Goal: Task Accomplishment & Management: Manage account settings

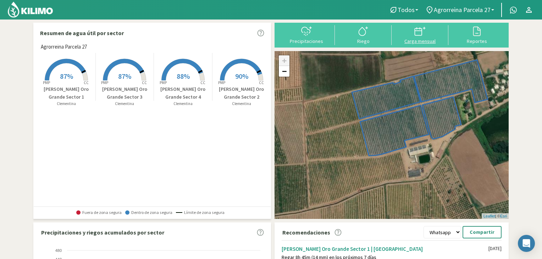
click at [423, 39] on div "Carga mensual" at bounding box center [420, 41] width 53 height 5
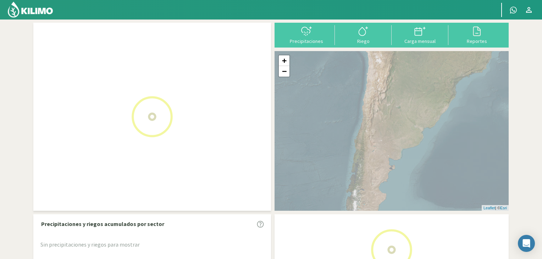
scroll to position [41, 0]
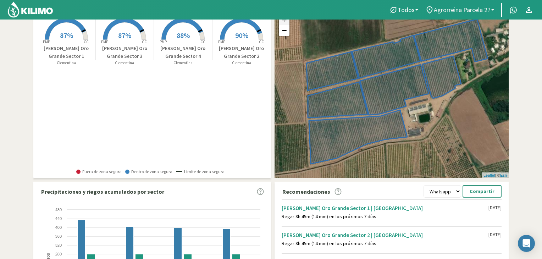
click at [459, 12] on span "Agrorreina Parcela 27" at bounding box center [462, 9] width 57 height 7
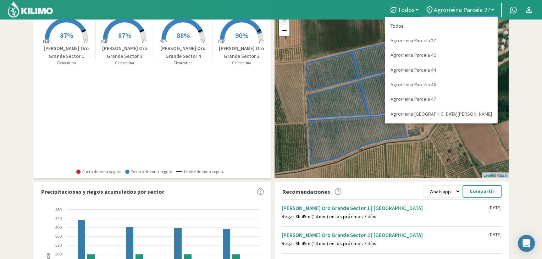
click at [454, 24] on link "Todos" at bounding box center [441, 26] width 112 height 15
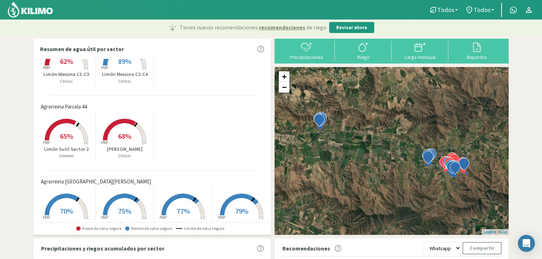
scroll to position [142, 0]
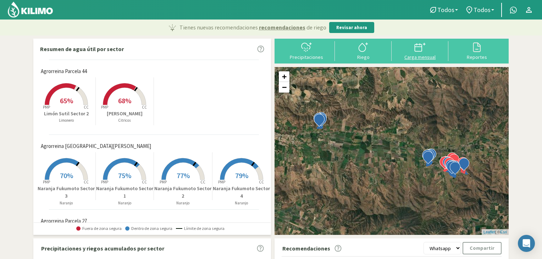
click at [424, 52] on icon at bounding box center [420, 47] width 11 height 11
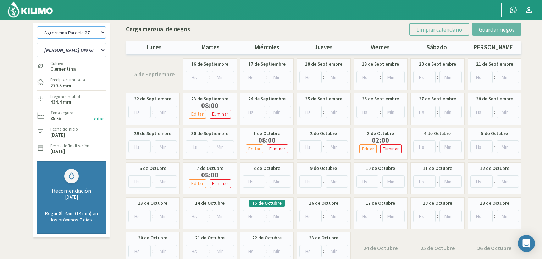
click at [101, 30] on select "Agrorreina Parcela 27 Agrorreina Parcela 42 [GEOGRAPHIC_DATA] 44 Agrorreina Par…" at bounding box center [71, 32] width 69 height 12
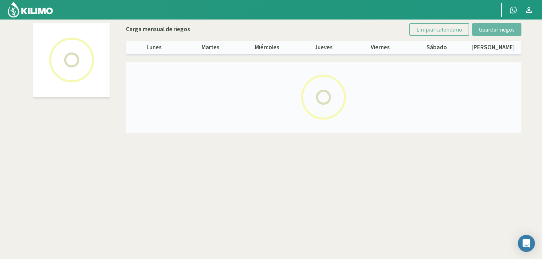
select select "2: Object"
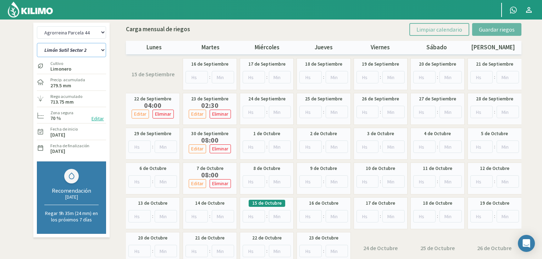
click at [88, 44] on select "[PERSON_NAME] Sutil Sector 2 Naranja [PERSON_NAME]" at bounding box center [71, 50] width 69 height 14
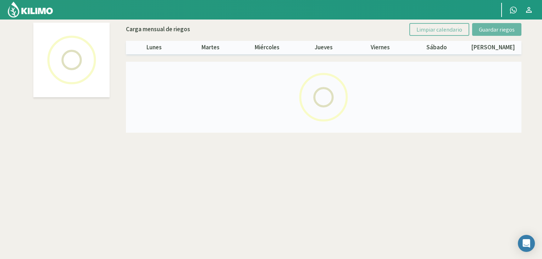
select select "2: Object"
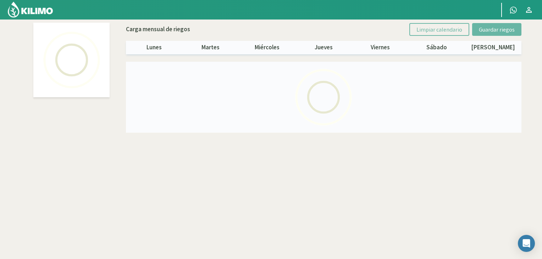
select select "1: Object"
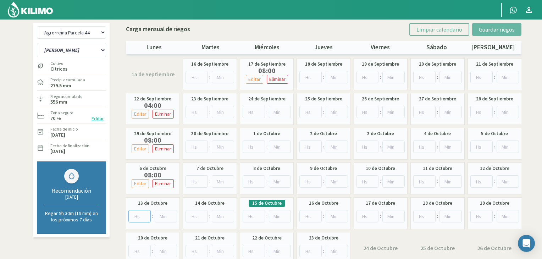
click at [143, 215] on input "number" at bounding box center [139, 216] width 22 height 12
type input "0"
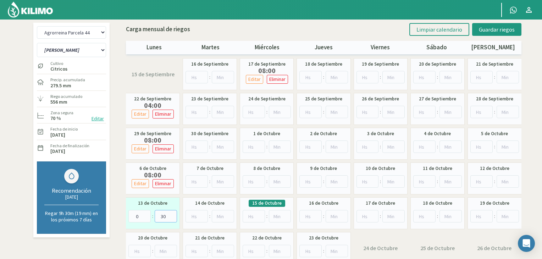
type input "30"
click at [199, 216] on input "number" at bounding box center [197, 216] width 22 height 12
type input "9"
click at [221, 214] on input "number" at bounding box center [223, 216] width 22 height 12
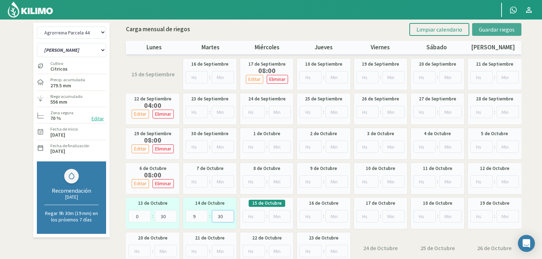
type input "30"
click at [480, 28] on span "Guardar riegos" at bounding box center [497, 29] width 36 height 7
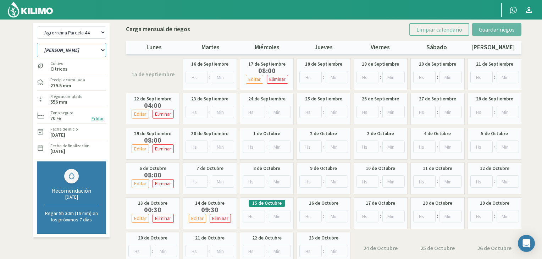
click at [96, 51] on select "[PERSON_NAME] Sutil Sector 2 Naranja [PERSON_NAME]" at bounding box center [71, 50] width 69 height 14
click at [102, 33] on select "Agrorreina Parcela 27 Agrorreina Parcela 42 [GEOGRAPHIC_DATA] 44 Agrorreina Par…" at bounding box center [71, 32] width 69 height 12
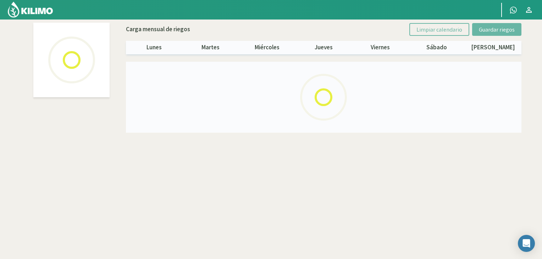
select select "1: Object"
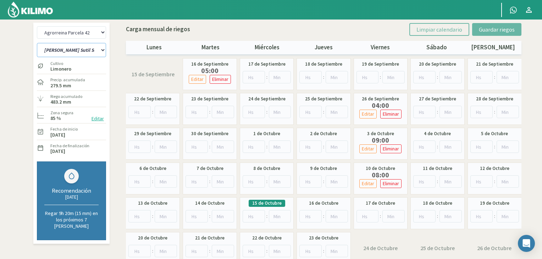
click at [99, 52] on select "[PERSON_NAME] Sutil Sector 1-3 [GEOGRAPHIC_DATA][PERSON_NAME] [GEOGRAPHIC_DATA]…" at bounding box center [71, 50] width 69 height 14
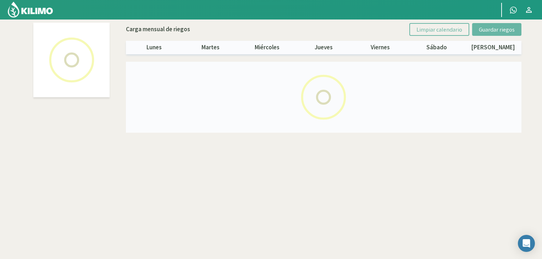
select select "1: Object"
select select "2: Object"
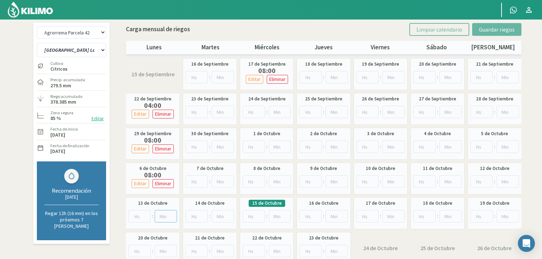
click at [160, 214] on input "number" at bounding box center [166, 216] width 22 height 12
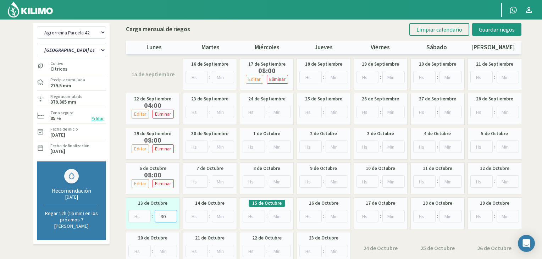
type input "30"
click at [197, 220] on input "number" at bounding box center [197, 216] width 22 height 12
type input "9"
click at [222, 216] on input "number" at bounding box center [223, 216] width 22 height 12
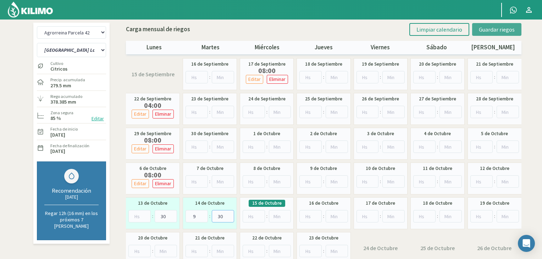
type input "30"
click at [488, 26] on span "Guardar riegos" at bounding box center [497, 29] width 36 height 7
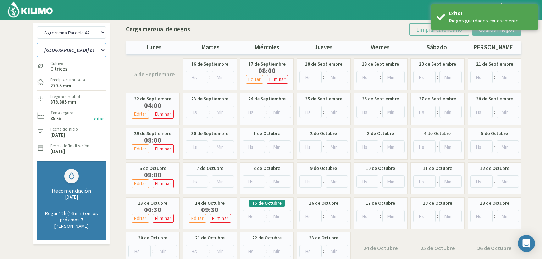
click at [85, 45] on select "[PERSON_NAME] Sutil Sector 1-3 [GEOGRAPHIC_DATA][PERSON_NAME] [GEOGRAPHIC_DATA]…" at bounding box center [71, 50] width 69 height 14
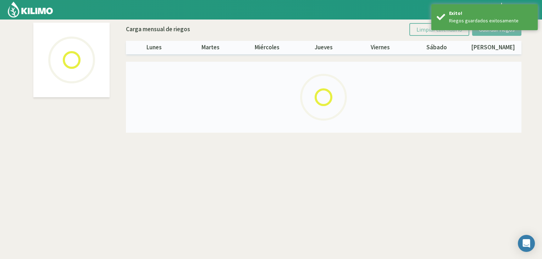
select select "1: Object"
select select "5: Object"
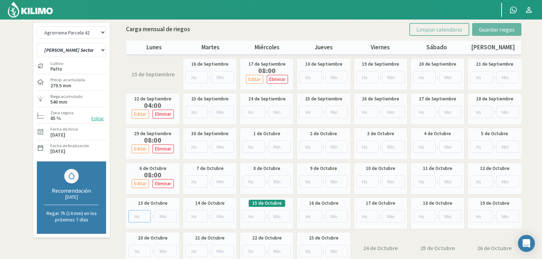
click at [138, 216] on input "number" at bounding box center [139, 216] width 22 height 12
type input "0"
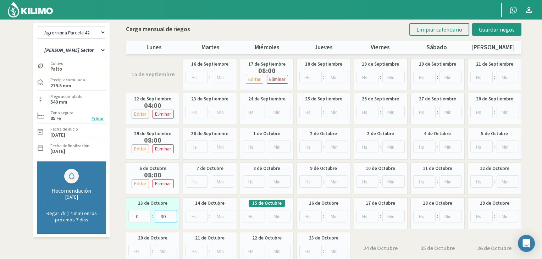
type input "30"
click at [194, 216] on input "number" at bounding box center [197, 216] width 22 height 12
type input "9"
click at [220, 215] on input "number" at bounding box center [223, 216] width 22 height 12
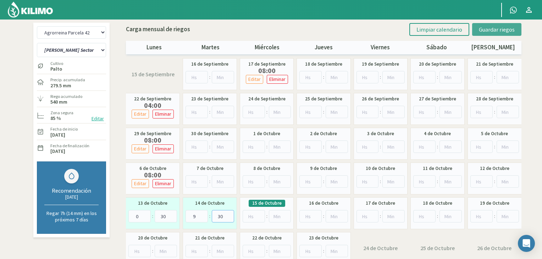
type input "30"
click at [482, 29] on span "Guardar riegos" at bounding box center [497, 29] width 36 height 7
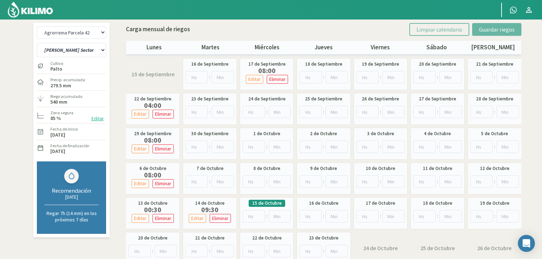
click at [37, 9] on img at bounding box center [30, 9] width 46 height 17
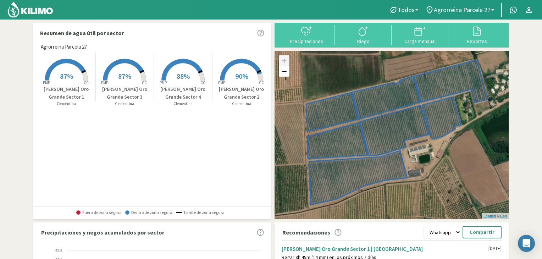
click at [447, 17] on nav "Todos Todos [PERSON_NAME] [GEOGRAPHIC_DATA] 27 Todos Agrorreina Parcela 27 [GEO…" at bounding box center [271, 10] width 542 height 20
click at [451, 9] on span "Agrorreina Parcela 27" at bounding box center [462, 9] width 57 height 7
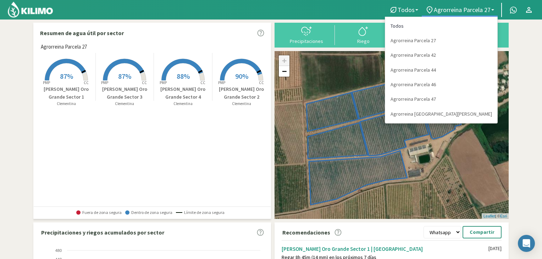
click at [453, 22] on link "Todos" at bounding box center [441, 26] width 112 height 15
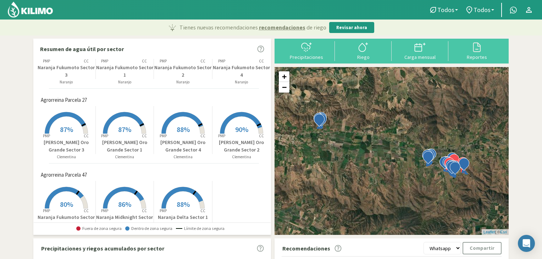
scroll to position [278, 0]
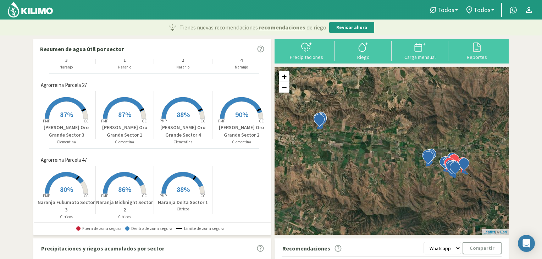
click at [468, 168] on div "+ − Leaflet | © Esri" at bounding box center [392, 151] width 234 height 168
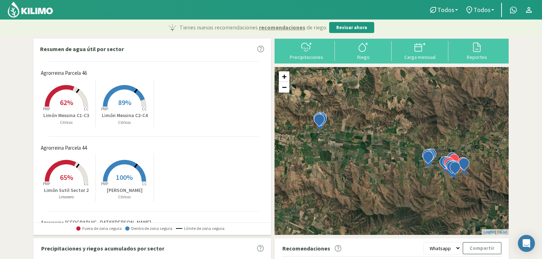
scroll to position [65, 0]
click at [62, 108] on rect at bounding box center [66, 108] width 57 height 57
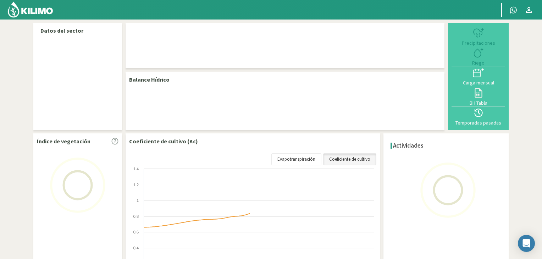
select select "3: Object"
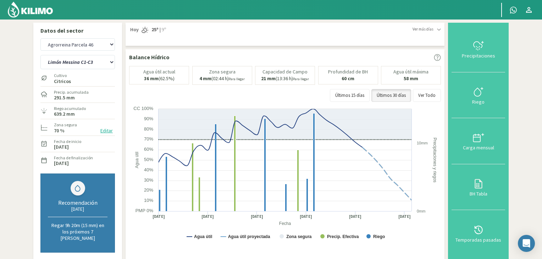
click at [8, 11] on img at bounding box center [30, 9] width 46 height 17
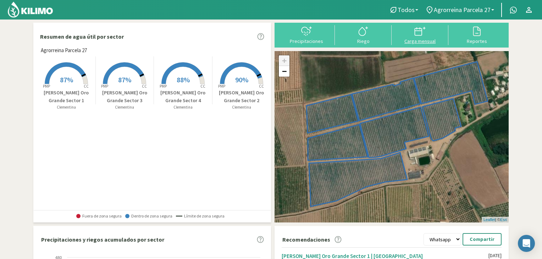
click at [413, 33] on div at bounding box center [420, 31] width 53 height 11
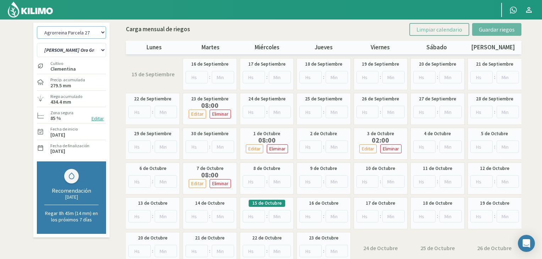
click at [57, 29] on select "Agrorreina Parcela 27 Agrorreina Parcela 42 [GEOGRAPHIC_DATA] 44 Agrorreina Par…" at bounding box center [71, 32] width 69 height 12
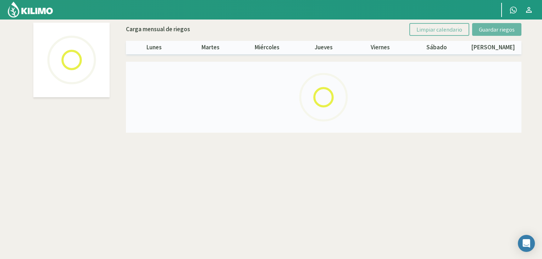
select select "5: Object"
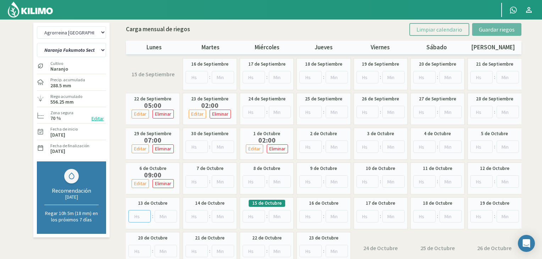
click at [141, 216] on input "number" at bounding box center [139, 216] width 22 height 12
type input "9"
type input "9.4"
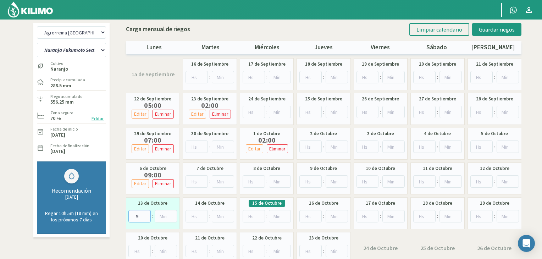
type input "9"
type input "45"
click at [194, 222] on input "number" at bounding box center [197, 216] width 22 height 12
drag, startPoint x: 194, startPoint y: 221, endPoint x: 219, endPoint y: 265, distance: 49.9
click at [219, 259] on html "Principal Contactar ejecutivo Perfil Perfil Salir Agrorreina Parcela 27 [GEOGRA…" at bounding box center [271, 129] width 542 height 259
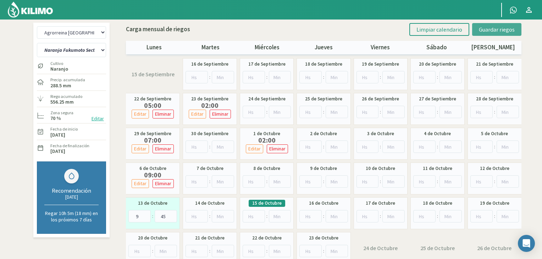
click at [505, 33] on button "Guardar riegos" at bounding box center [496, 29] width 49 height 13
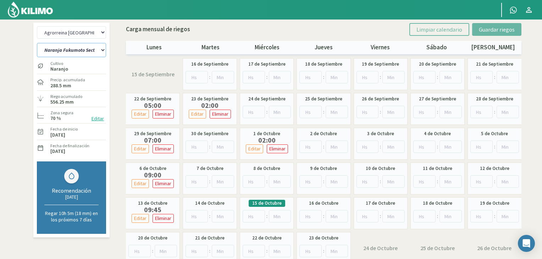
click at [93, 50] on select "Naranja [PERSON_NAME] Sector 1 Naranja [GEOGRAPHIC_DATA] Sector 2 [GEOGRAPHIC_D…" at bounding box center [71, 50] width 69 height 14
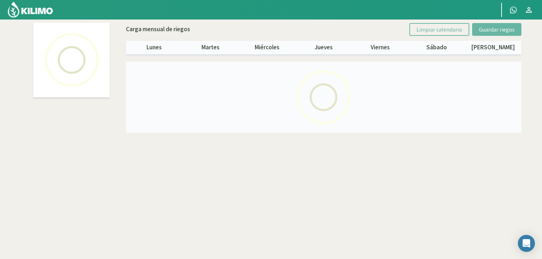
select select "5: Object"
select select "1: Object"
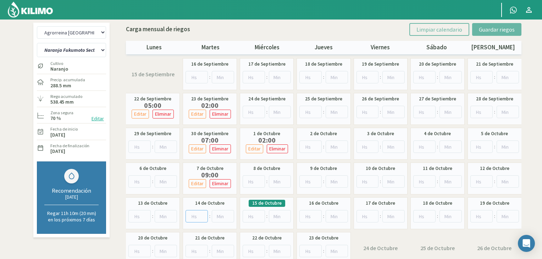
click at [196, 215] on input "number" at bounding box center [197, 216] width 22 height 12
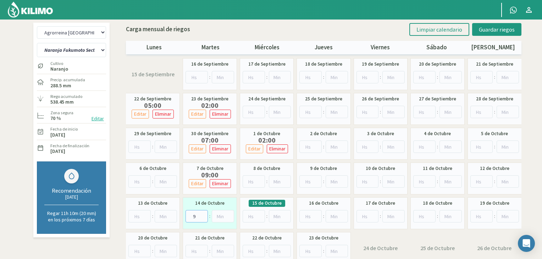
type input "9"
type input "45"
click at [494, 28] on span "Guardar riegos" at bounding box center [497, 29] width 36 height 7
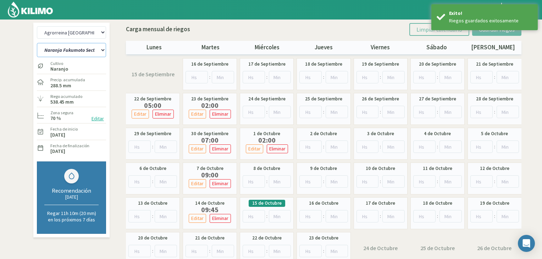
click at [80, 51] on select "Naranja [PERSON_NAME] Sector 1 Naranja [GEOGRAPHIC_DATA] Sector 2 [GEOGRAPHIC_D…" at bounding box center [71, 50] width 69 height 14
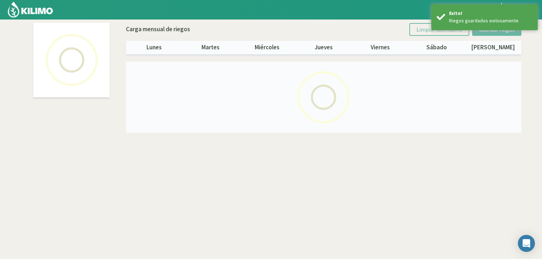
select select "5: Object"
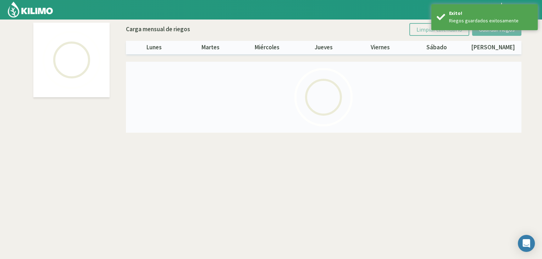
select select "2: Object"
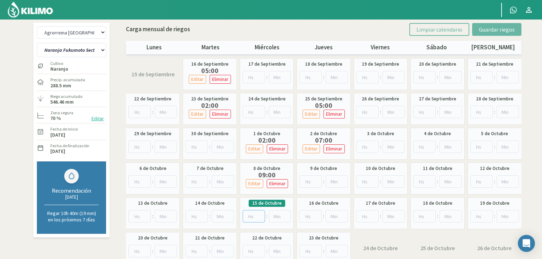
click at [254, 215] on input "number" at bounding box center [254, 216] width 22 height 12
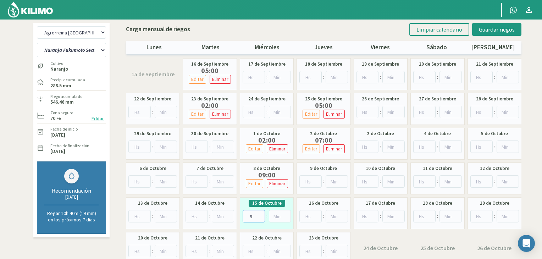
type input "9"
type input "45"
click at [483, 29] on span "Guardar riegos" at bounding box center [497, 29] width 36 height 7
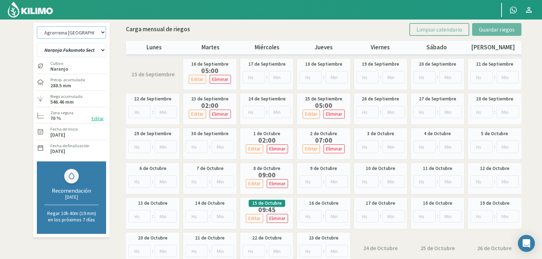
drag, startPoint x: 57, startPoint y: 30, endPoint x: 62, endPoint y: 35, distance: 7.3
click at [57, 30] on select "Agrorreina Parcela 27 Agrorreina Parcela 42 [GEOGRAPHIC_DATA] 44 Agrorreina Par…" at bounding box center [71, 32] width 69 height 12
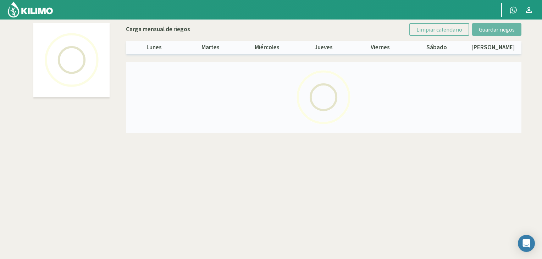
select select "3: Object"
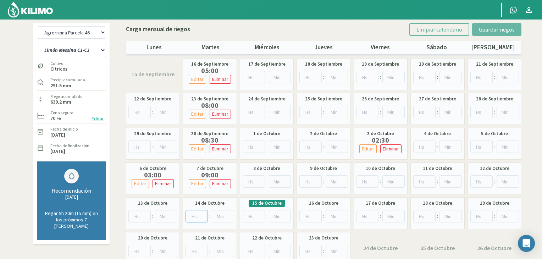
click at [193, 215] on input "number" at bounding box center [197, 216] width 22 height 12
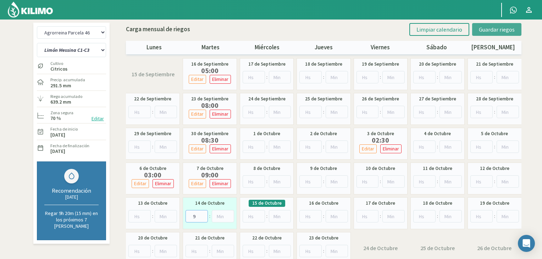
type input "9"
click at [505, 24] on button "Guardar riegos" at bounding box center [496, 29] width 49 height 13
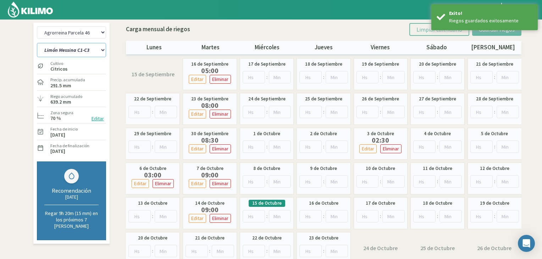
drag, startPoint x: 85, startPoint y: 51, endPoint x: 84, endPoint y: 56, distance: 4.5
click at [85, 51] on select "Limón Messina C1-C3 Limón Messina C2-C4" at bounding box center [71, 50] width 69 height 14
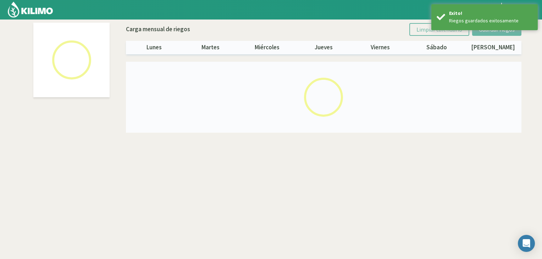
select select "3: Object"
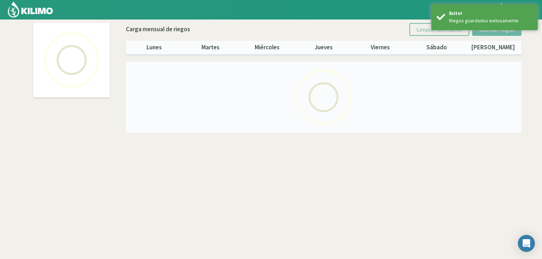
select select "1: Object"
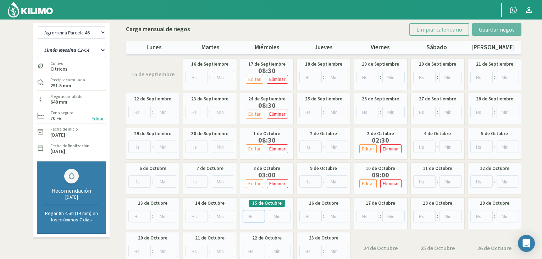
click at [248, 215] on input "number" at bounding box center [254, 216] width 22 height 12
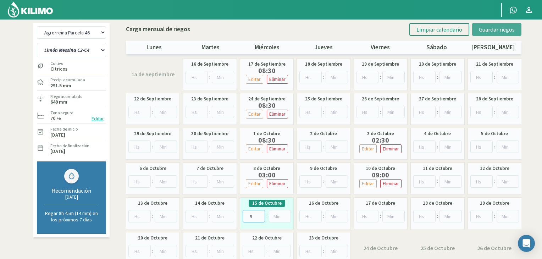
type input "9"
click at [490, 31] on span "Guardar riegos" at bounding box center [497, 29] width 36 height 7
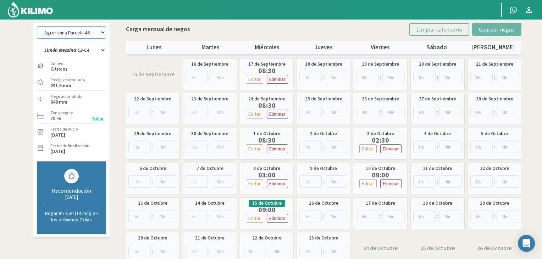
click at [81, 31] on select "Agrorreina Parcela 27 Agrorreina Parcela 42 [GEOGRAPHIC_DATA] 44 Agrorreina Par…" at bounding box center [71, 32] width 69 height 12
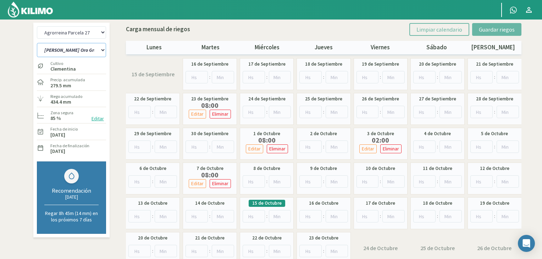
click at [100, 50] on select "[PERSON_NAME] Oro Grande Sector 1 [PERSON_NAME] Oro Grande Sector 2 [PERSON_NAM…" at bounding box center [71, 50] width 69 height 14
click at [137, 215] on input "number" at bounding box center [139, 216] width 22 height 12
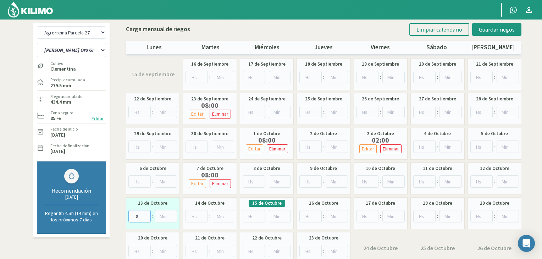
type input "8"
type input "45"
click at [500, 23] on button "Guardar riegos" at bounding box center [496, 29] width 49 height 13
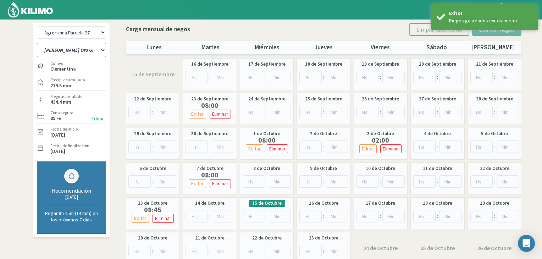
click at [70, 50] on select "[PERSON_NAME] Oro Grande Sector 1 [PERSON_NAME] Oro Grande Sector 2 [PERSON_NAM…" at bounding box center [71, 50] width 69 height 14
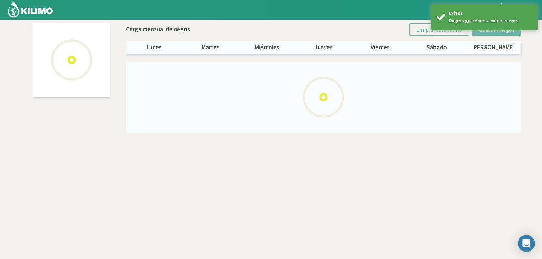
select select "1: Object"
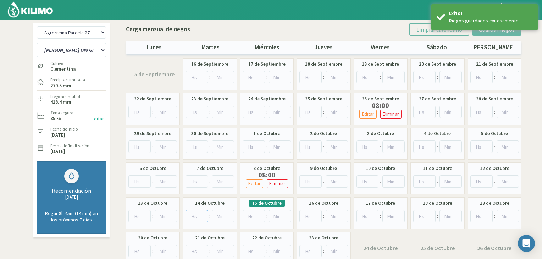
click at [196, 220] on input "number" at bounding box center [197, 216] width 22 height 12
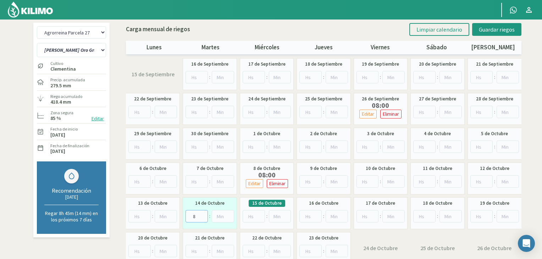
type input "8"
type input "45"
click at [486, 30] on span "Guardar riegos" at bounding box center [497, 29] width 36 height 7
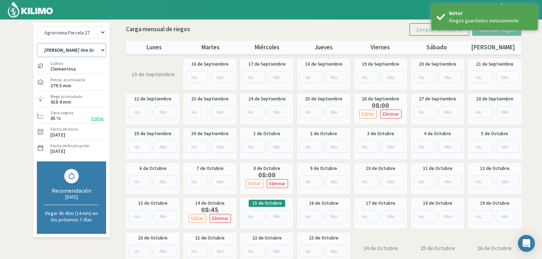
click at [95, 55] on select "[PERSON_NAME] Oro Grande Sector 1 [PERSON_NAME] Oro Grande Sector 2 [PERSON_NAM…" at bounding box center [71, 50] width 69 height 14
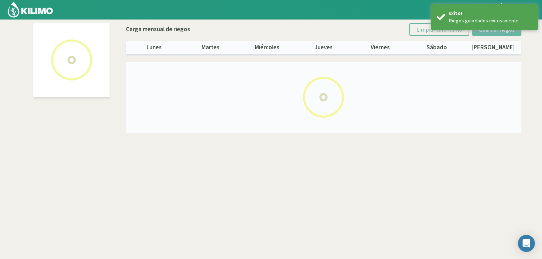
select select "2: Object"
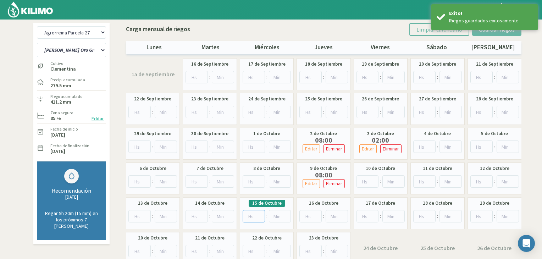
click at [255, 220] on input "number" at bounding box center [254, 216] width 22 height 12
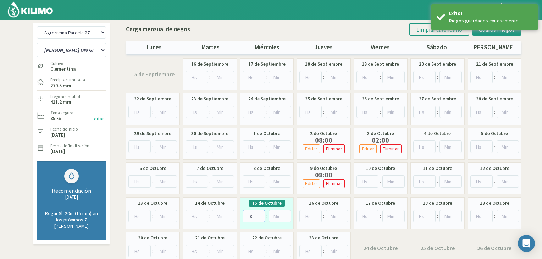
type input "8"
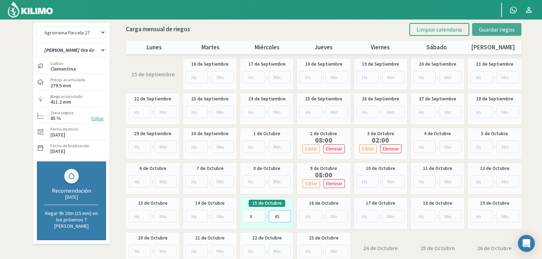
type input "45"
click at [495, 27] on span "Guardar riegos" at bounding box center [497, 29] width 36 height 7
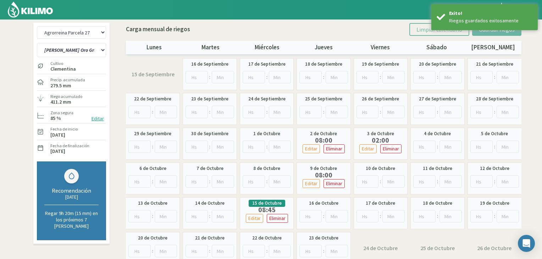
click at [204, 10] on div at bounding box center [246, 10] width 493 height 20
click at [33, 13] on img at bounding box center [30, 9] width 46 height 17
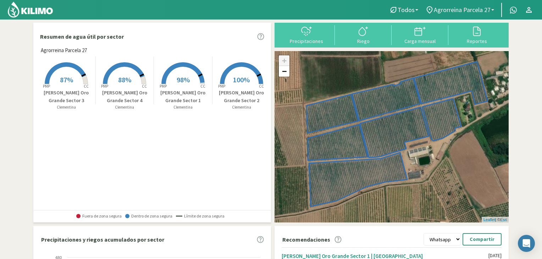
click at [442, 10] on span "Agrorreina Parcela 27" at bounding box center [462, 9] width 57 height 7
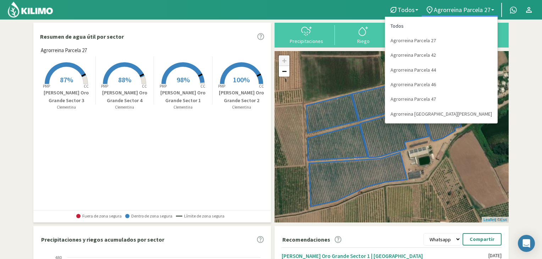
click at [446, 27] on link "Todos" at bounding box center [441, 26] width 112 height 15
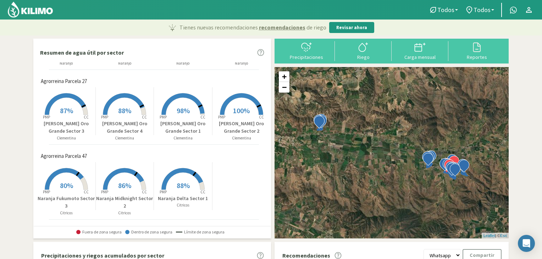
scroll to position [213, 0]
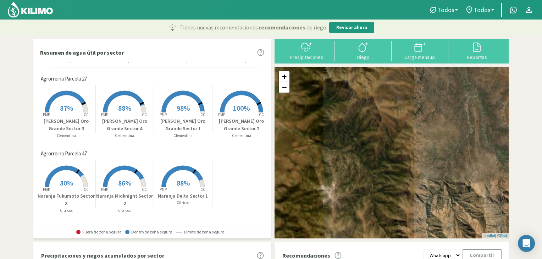
drag, startPoint x: 333, startPoint y: 127, endPoint x: 544, endPoint y: 189, distance: 220.1
click at [542, 189] on html "Todos Todos Citricos [PERSON_NAME] Limonero [PERSON_NAME] Todos Todos Agrorrein…" at bounding box center [271, 129] width 542 height 259
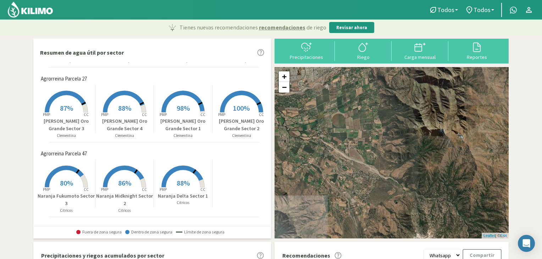
drag, startPoint x: 356, startPoint y: 159, endPoint x: 501, endPoint y: 167, distance: 144.7
click at [500, 167] on div "+ − Leaflet | © Esri" at bounding box center [392, 152] width 234 height 171
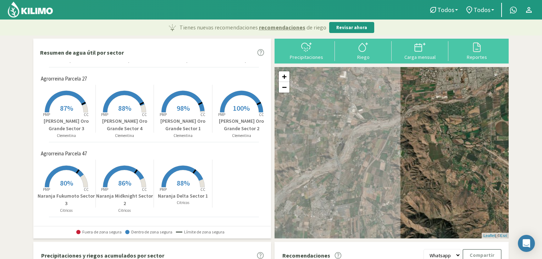
drag, startPoint x: 374, startPoint y: 145, endPoint x: 517, endPoint y: 162, distance: 143.7
click at [506, 161] on div "+ − Leaflet | © Esri" at bounding box center [392, 152] width 234 height 171
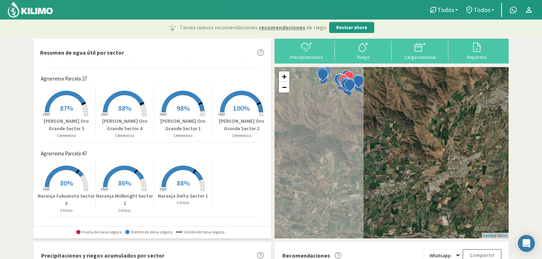
drag, startPoint x: 442, startPoint y: 160, endPoint x: 460, endPoint y: 164, distance: 18.8
click at [459, 162] on div "+ − Leaflet | © Esri" at bounding box center [392, 152] width 234 height 171
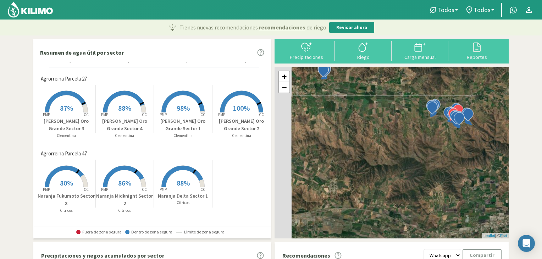
drag, startPoint x: 417, startPoint y: 140, endPoint x: 483, endPoint y: 165, distance: 71.0
click at [483, 165] on div "+ − Leaflet | © Esri" at bounding box center [392, 152] width 234 height 171
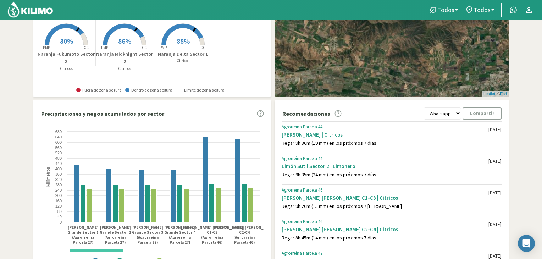
scroll to position [0, 0]
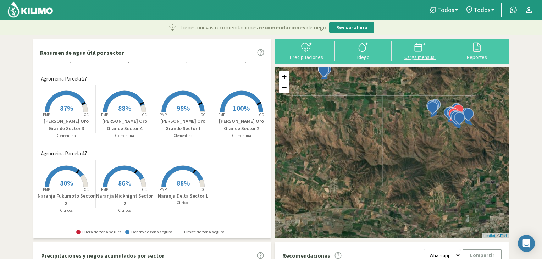
click at [406, 50] on div at bounding box center [420, 47] width 53 height 11
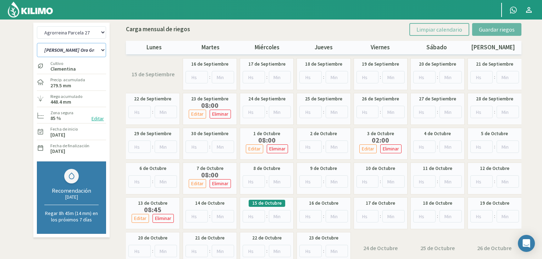
click at [89, 49] on select "[PERSON_NAME] Oro Grande Sector 1 [PERSON_NAME] Oro Grande Sector 2 [PERSON_NAM…" at bounding box center [71, 50] width 69 height 14
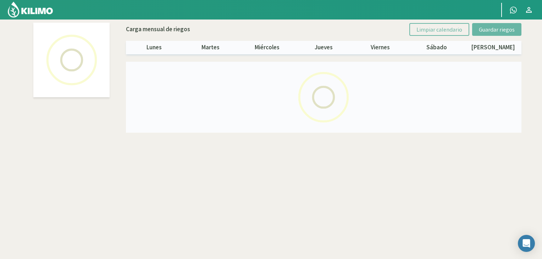
select select "2: Object"
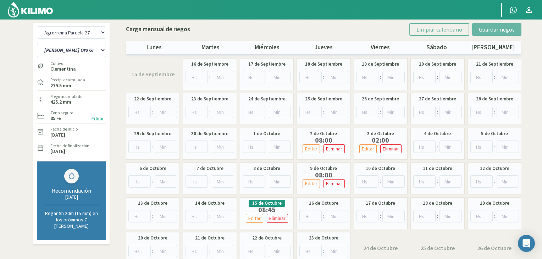
click at [35, 5] on img at bounding box center [30, 9] width 46 height 17
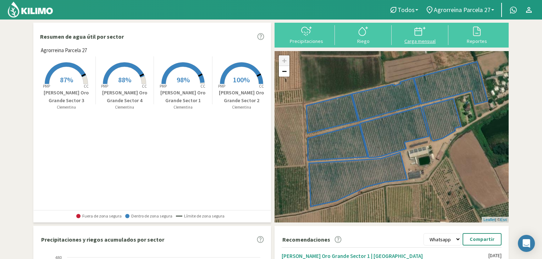
click at [403, 33] on div at bounding box center [420, 31] width 53 height 11
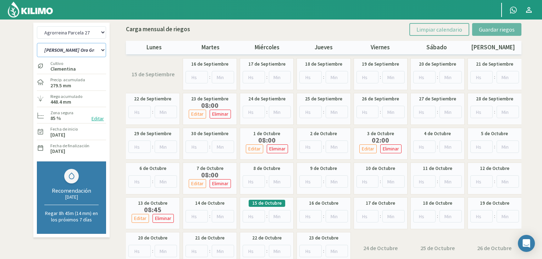
click at [82, 50] on select "[PERSON_NAME] Oro Grande Sector 1 [PERSON_NAME] Oro Grande Sector 2 [PERSON_NAM…" at bounding box center [71, 50] width 69 height 14
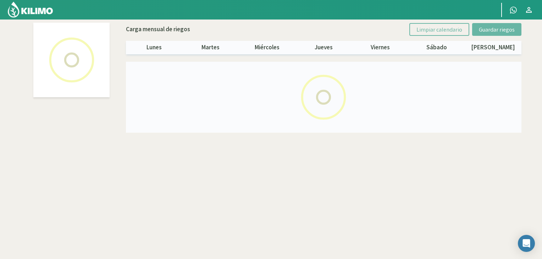
select select "1: Object"
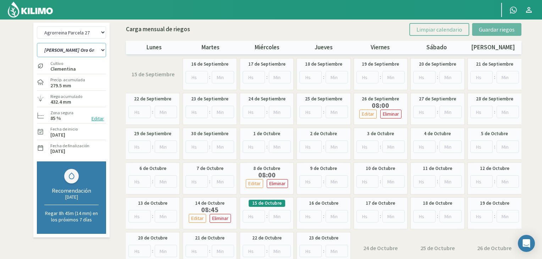
click at [99, 45] on select "[PERSON_NAME] Oro Grande Sector 1 [PERSON_NAME] Oro Grande Sector 2 [PERSON_NAM…" at bounding box center [71, 50] width 69 height 14
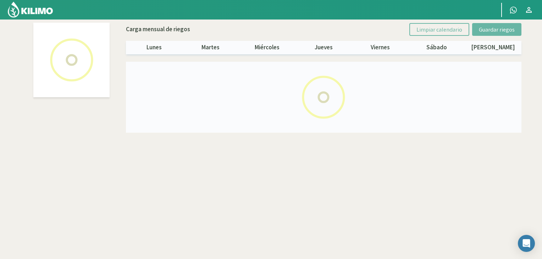
select select "2: Object"
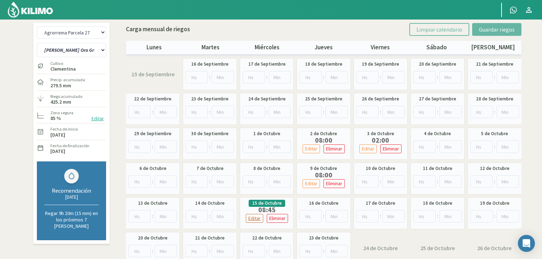
click at [257, 216] on p "Editar" at bounding box center [254, 218] width 12 height 8
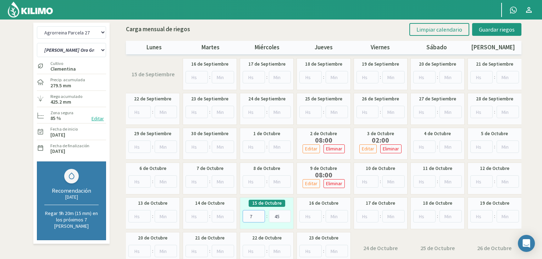
click at [258, 216] on input "7" at bounding box center [254, 216] width 22 height 12
click at [258, 213] on input "7" at bounding box center [254, 216] width 22 height 12
click at [258, 215] on input "8" at bounding box center [254, 216] width 22 height 12
type input "9"
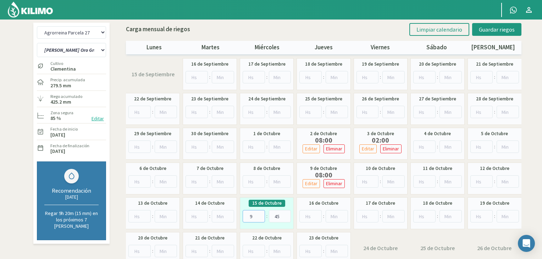
click at [258, 215] on input "9" at bounding box center [254, 216] width 22 height 12
click at [280, 218] on input "45" at bounding box center [280, 216] width 22 height 12
type input "4"
type input "20"
click at [489, 27] on span "Guardar riegos" at bounding box center [497, 29] width 36 height 7
